Goal: Task Accomplishment & Management: Use online tool/utility

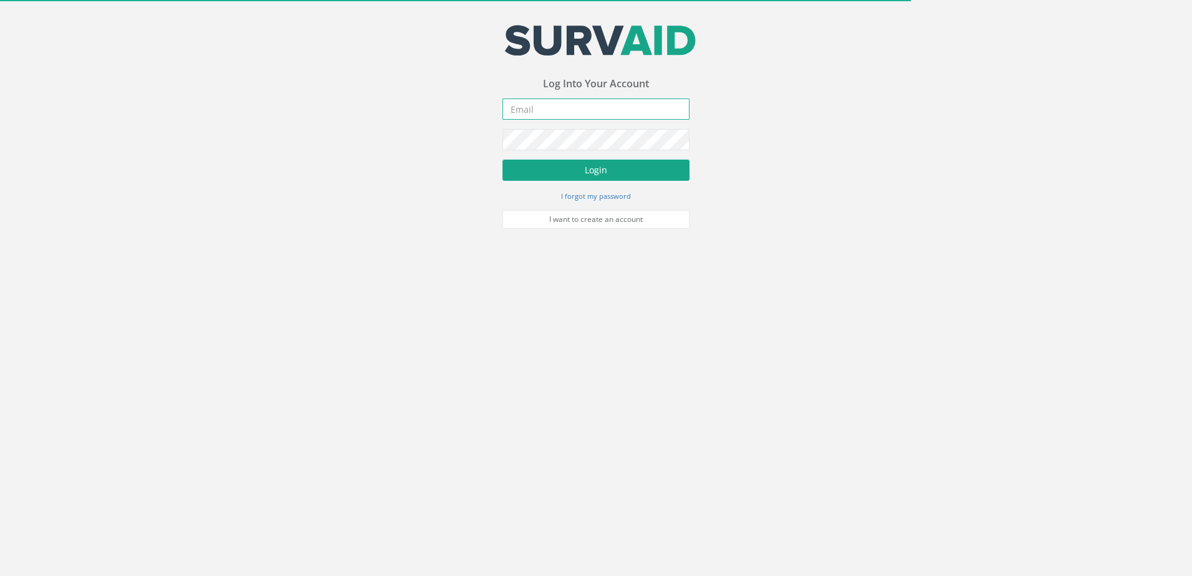
type input "[EMAIL_ADDRESS][DOMAIN_NAME]"
click at [594, 170] on button "Login" at bounding box center [595, 170] width 187 height 21
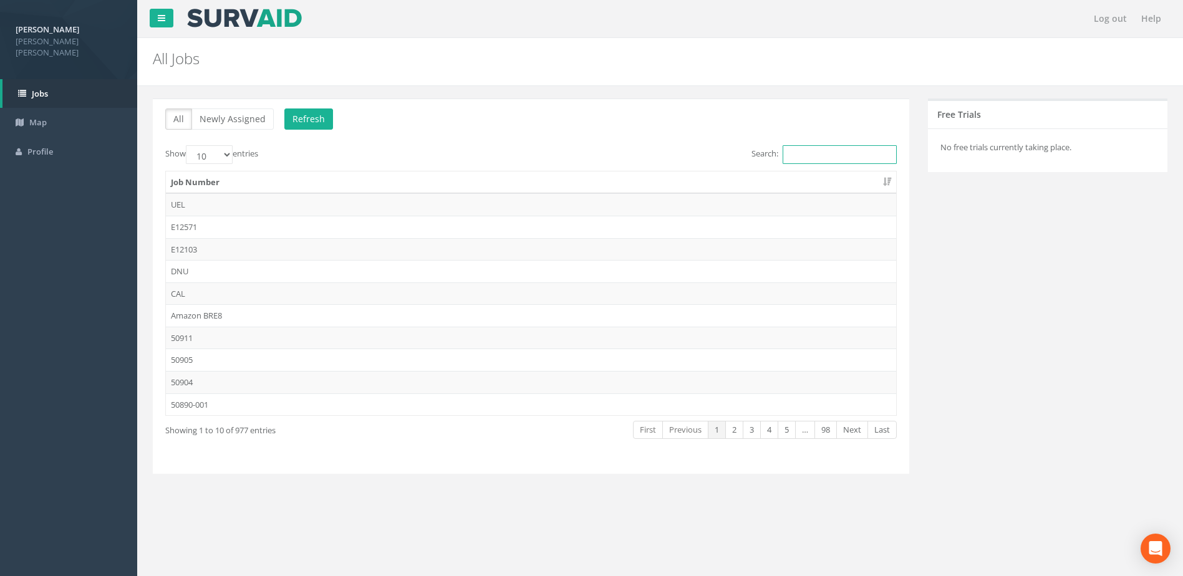
click at [812, 151] on input "Search:" at bounding box center [839, 154] width 114 height 19
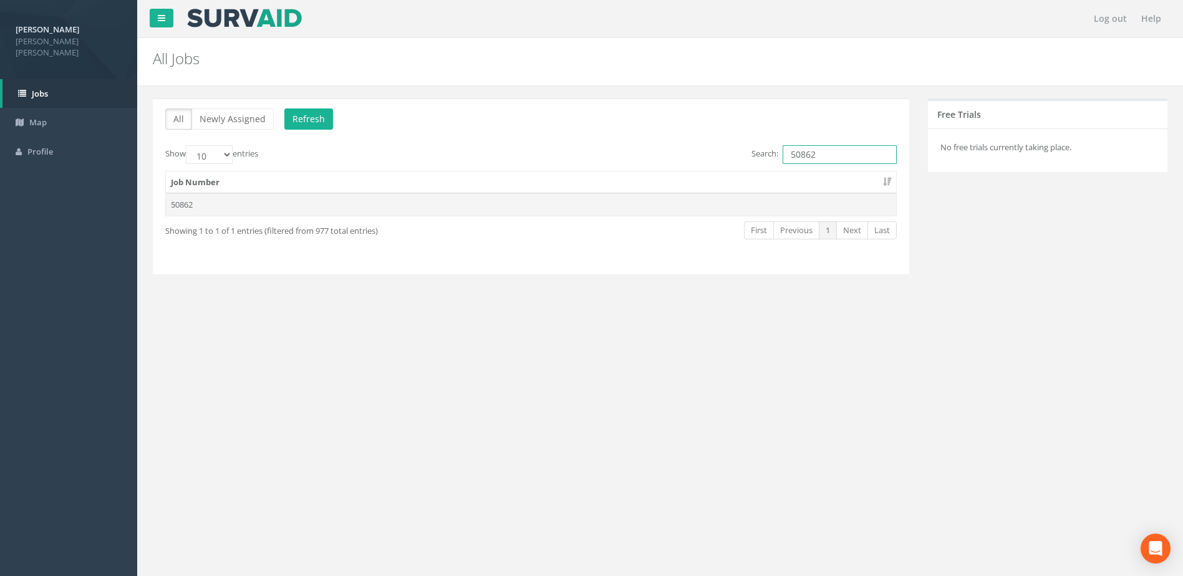
type input "50862"
click at [199, 199] on td "50862" at bounding box center [531, 204] width 730 height 22
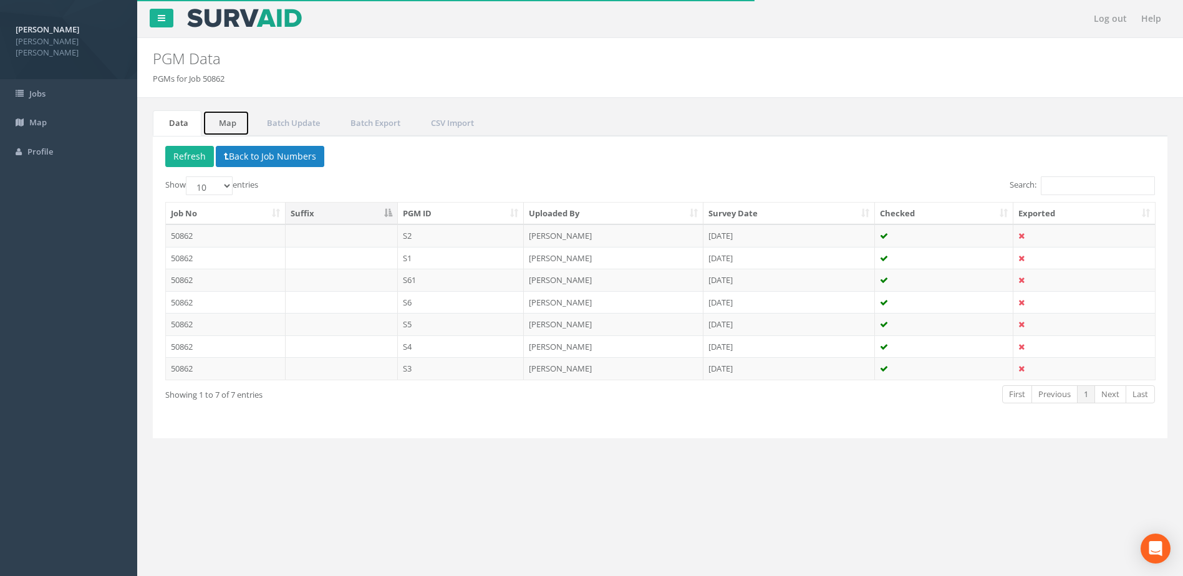
click at [239, 125] on link "Map" at bounding box center [226, 123] width 47 height 26
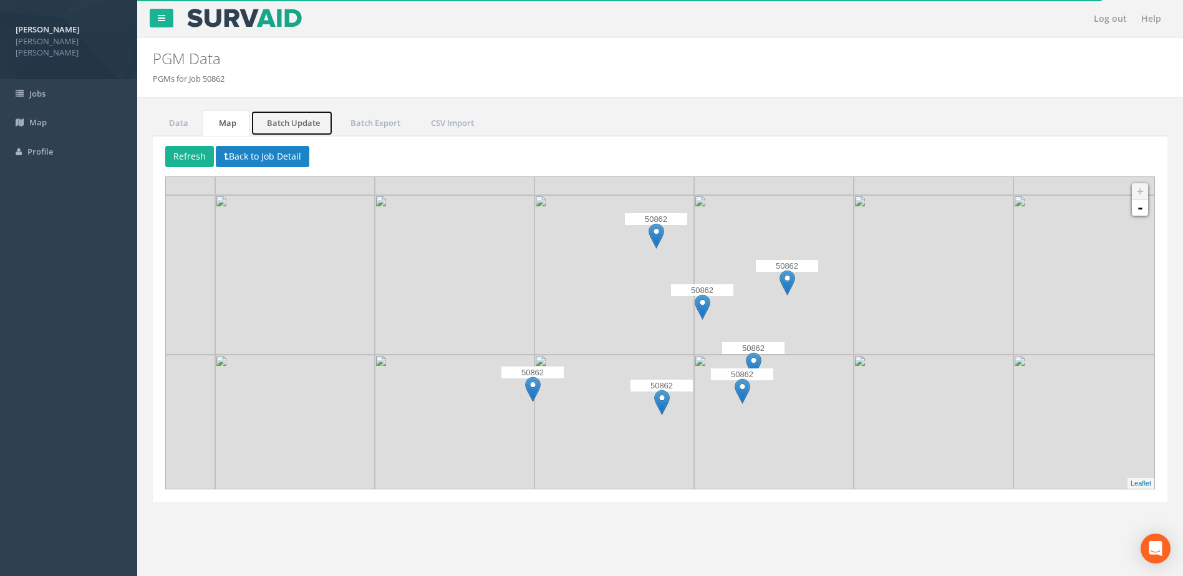
click at [320, 131] on link "Batch Update" at bounding box center [292, 123] width 82 height 26
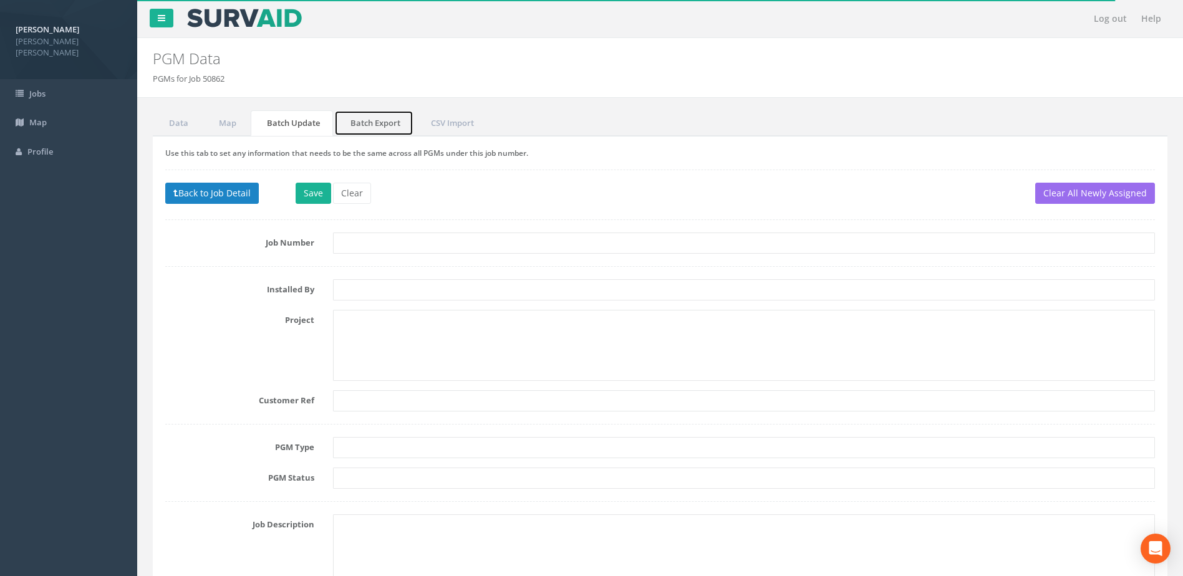
click at [365, 125] on link "Batch Export" at bounding box center [373, 123] width 79 height 26
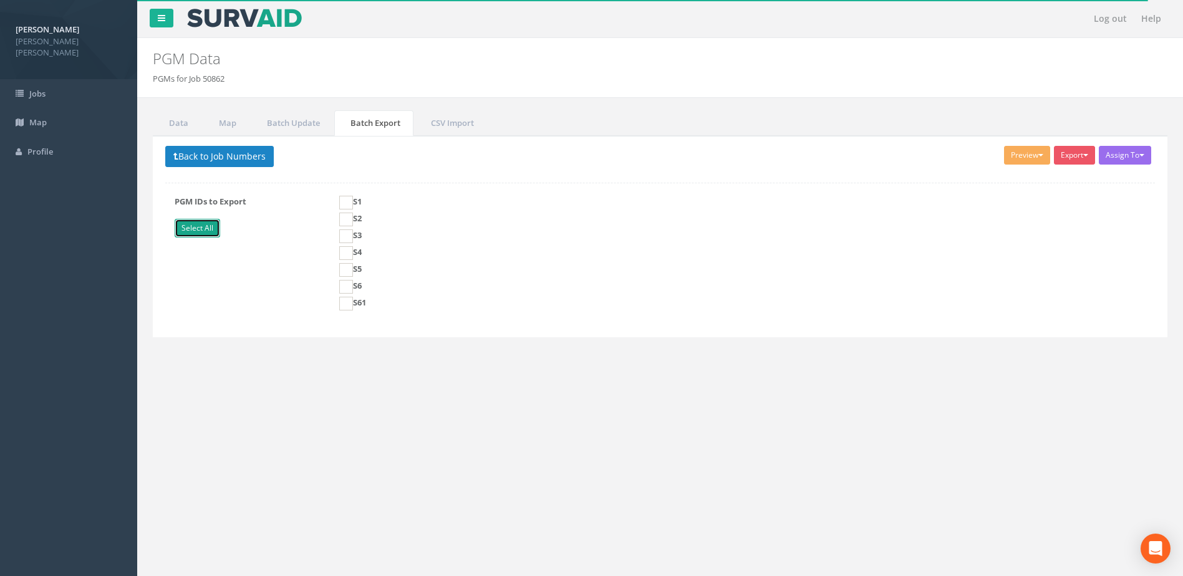
click at [214, 224] on link "Select All" at bounding box center [198, 228] width 46 height 19
checkbox input "true"
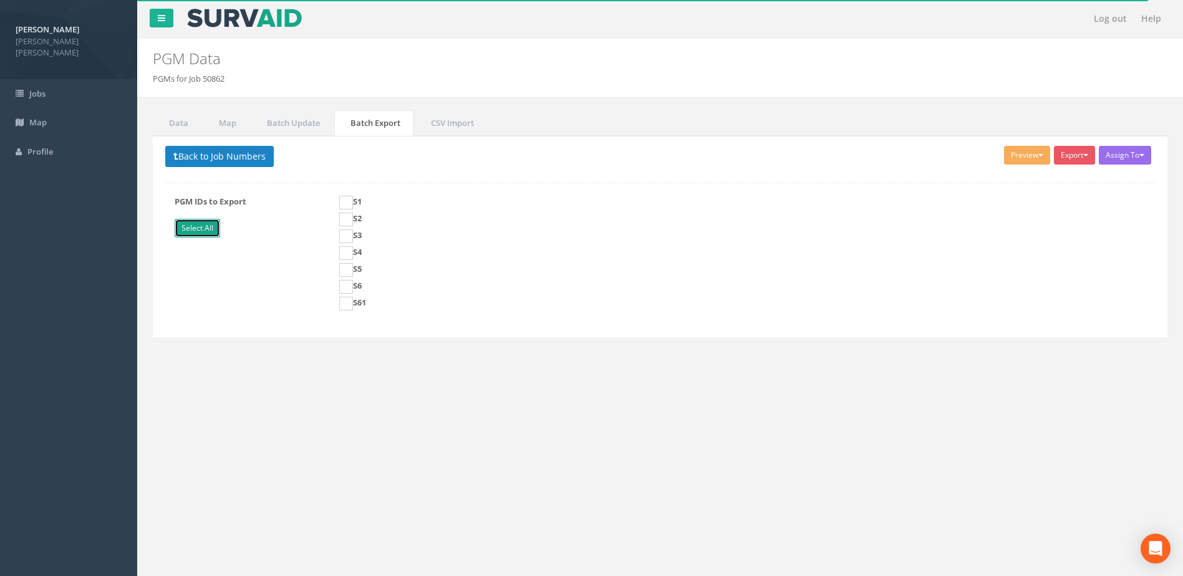
checkbox input "true"
click at [1040, 158] on button "Preview" at bounding box center [1027, 155] width 46 height 19
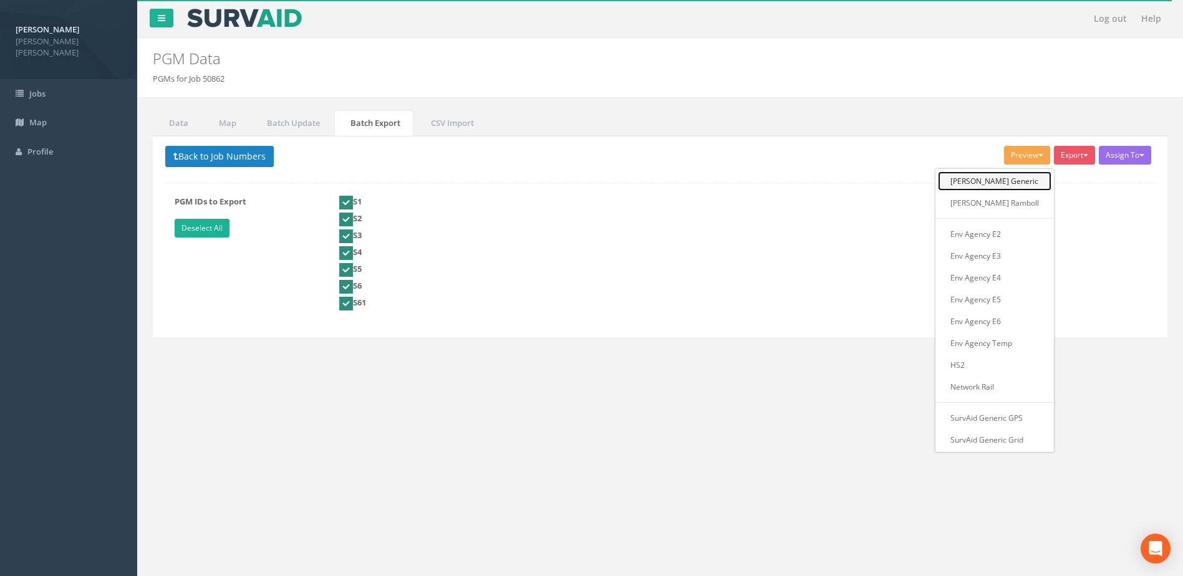
click at [1010, 185] on link "[PERSON_NAME] Generic" at bounding box center [994, 180] width 113 height 19
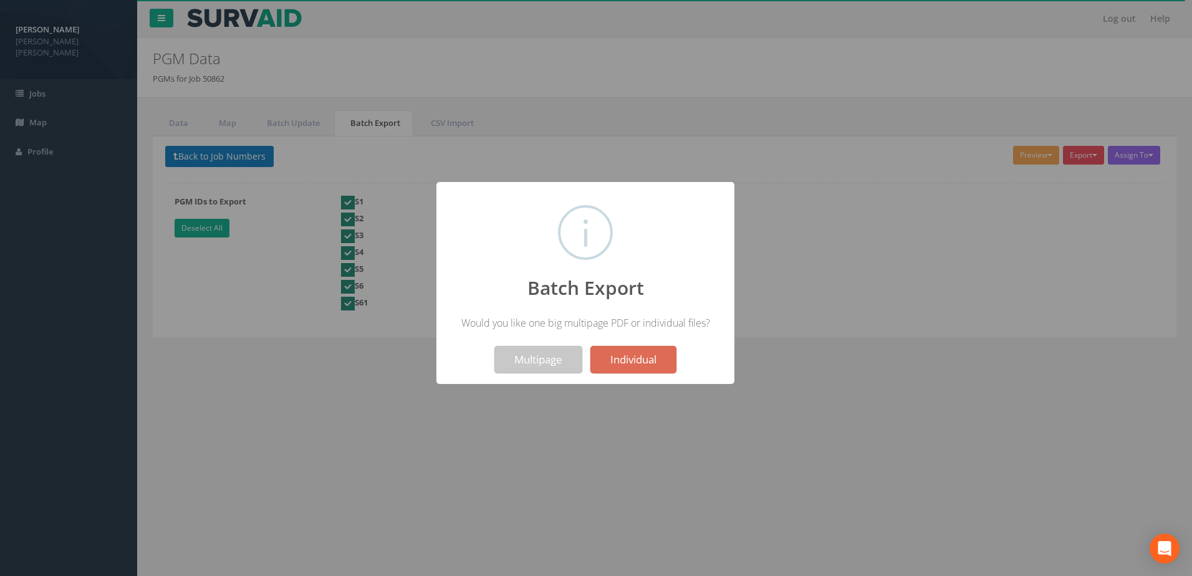
click at [553, 358] on button "Multipage" at bounding box center [538, 359] width 88 height 27
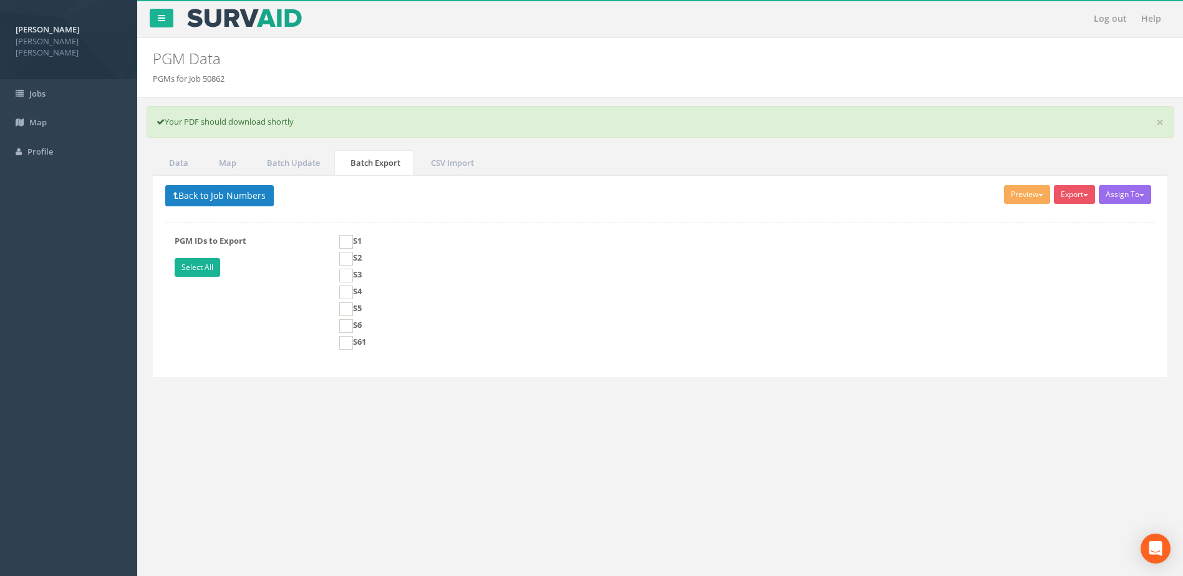
click at [579, 446] on div "Log out Help PGM Data PGMs for Job 50862 × There was an error fetching the PGM …" at bounding box center [659, 374] width 1045 height 748
